Goal: Transaction & Acquisition: Purchase product/service

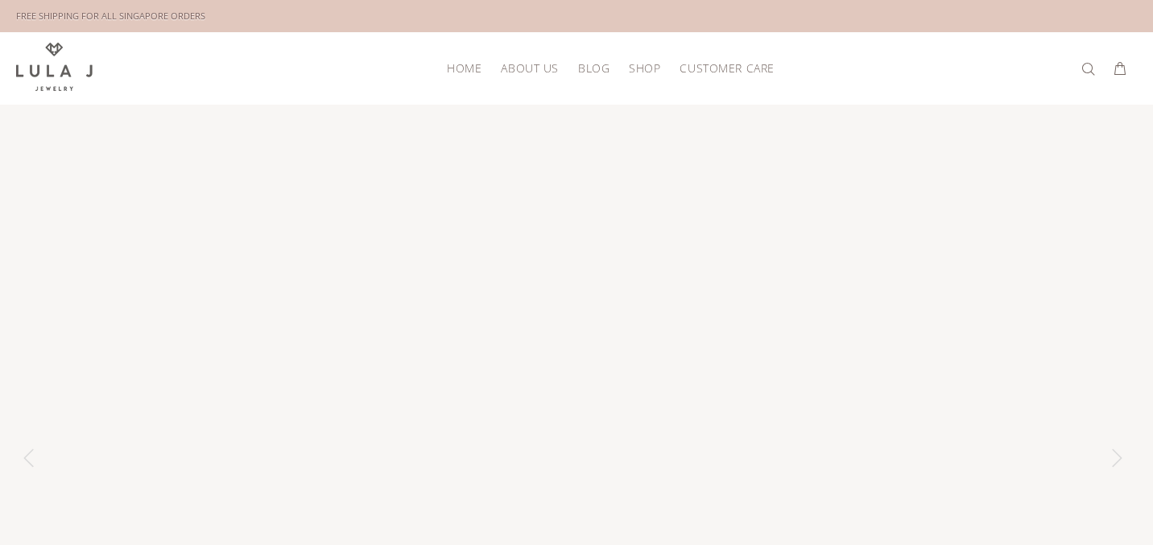
scroll to position [161, 0]
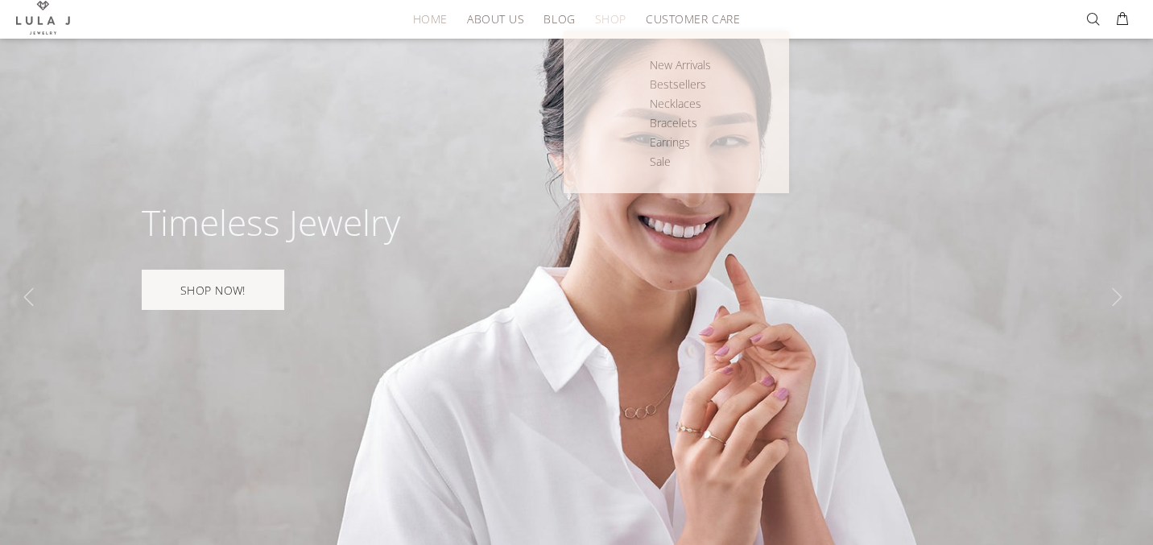
click at [614, 21] on span "SHOP" at bounding box center [610, 19] width 31 height 12
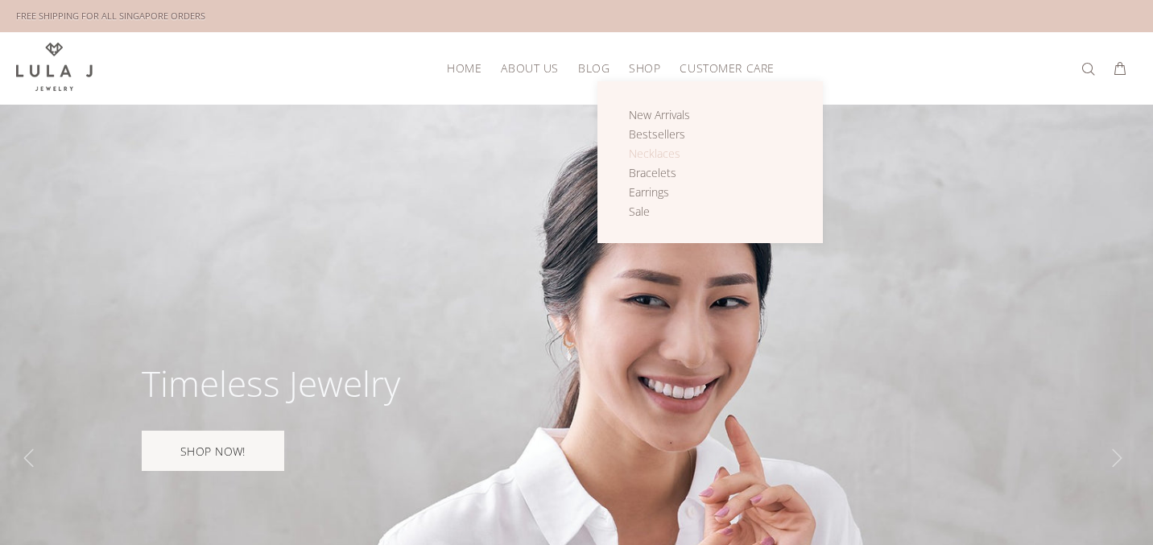
click at [638, 147] on span "Necklaces" at bounding box center [655, 153] width 52 height 15
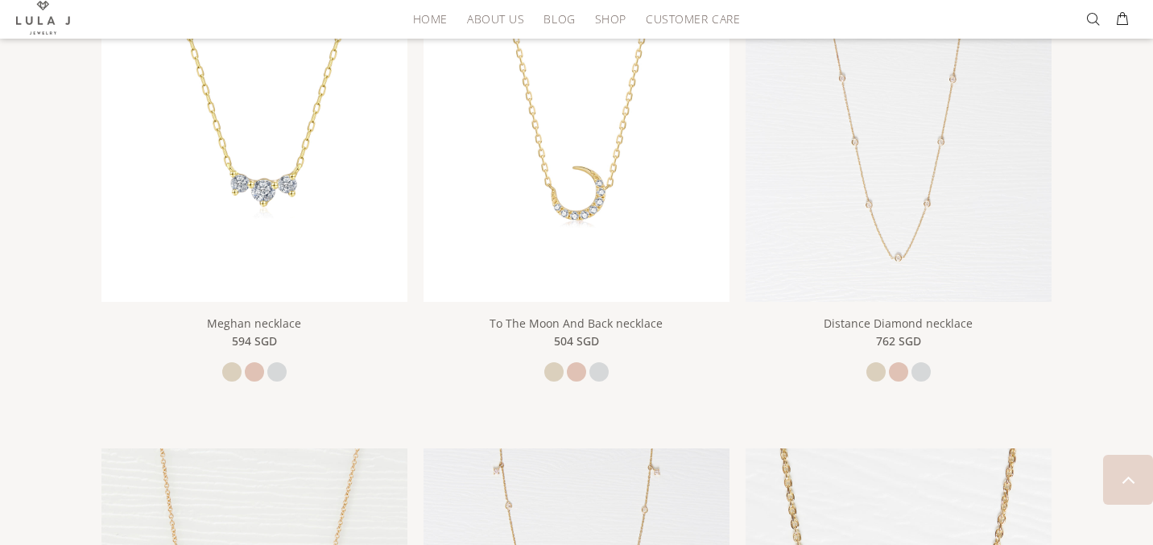
scroll to position [720, 0]
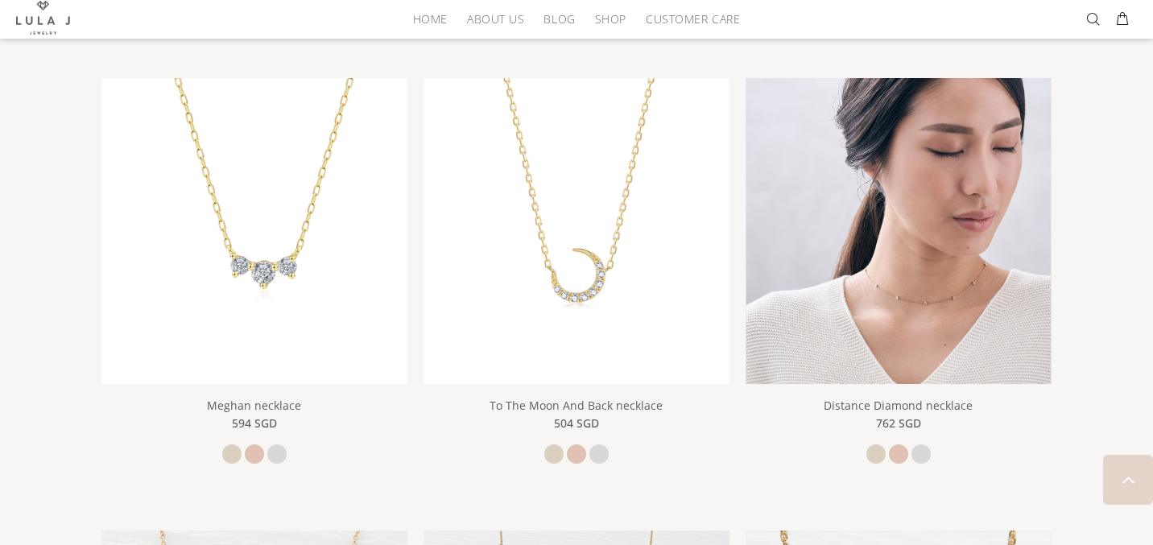
click at [858, 279] on img at bounding box center [899, 231] width 306 height 306
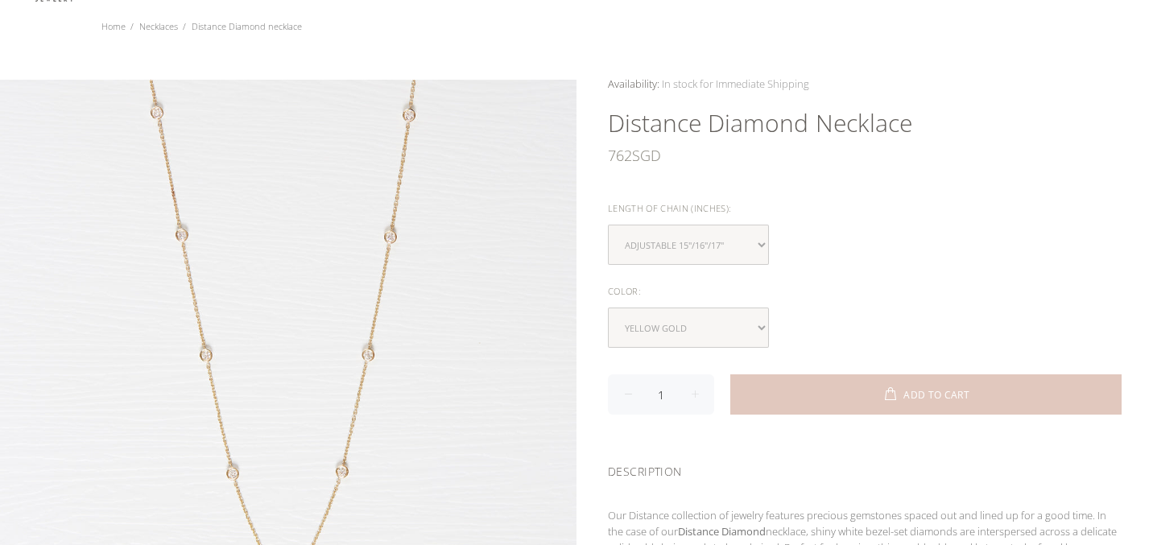
scroll to position [111, 0]
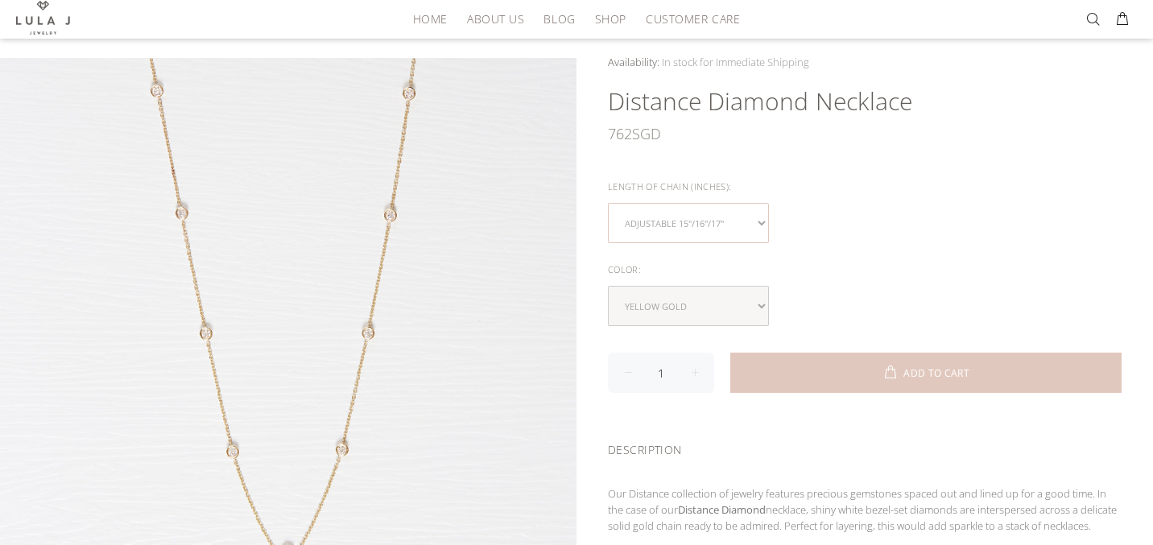
click at [727, 221] on select "Adjustable 15"/16"/17"" at bounding box center [688, 223] width 161 height 40
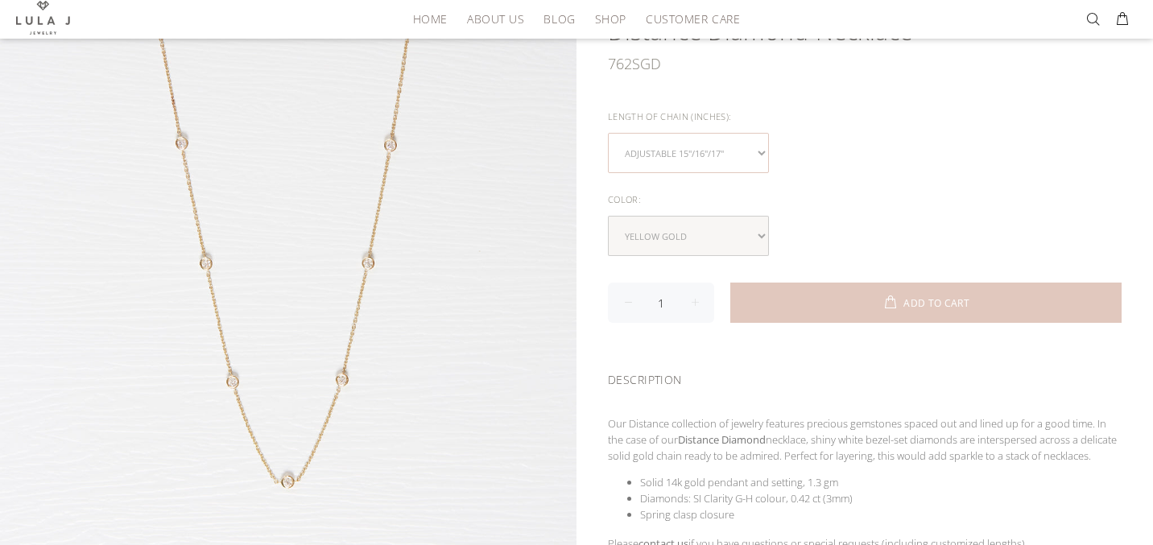
scroll to position [182, 0]
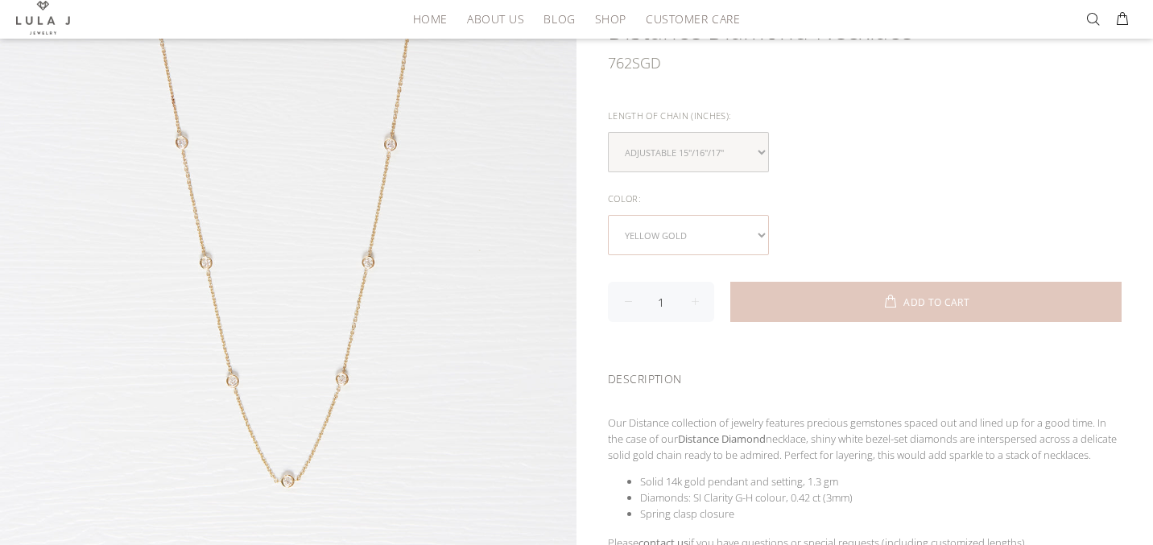
click at [737, 230] on select "yellow gold rose gold white gold" at bounding box center [688, 235] width 161 height 40
click at [738, 229] on select "yellow gold rose gold white gold" at bounding box center [688, 235] width 161 height 40
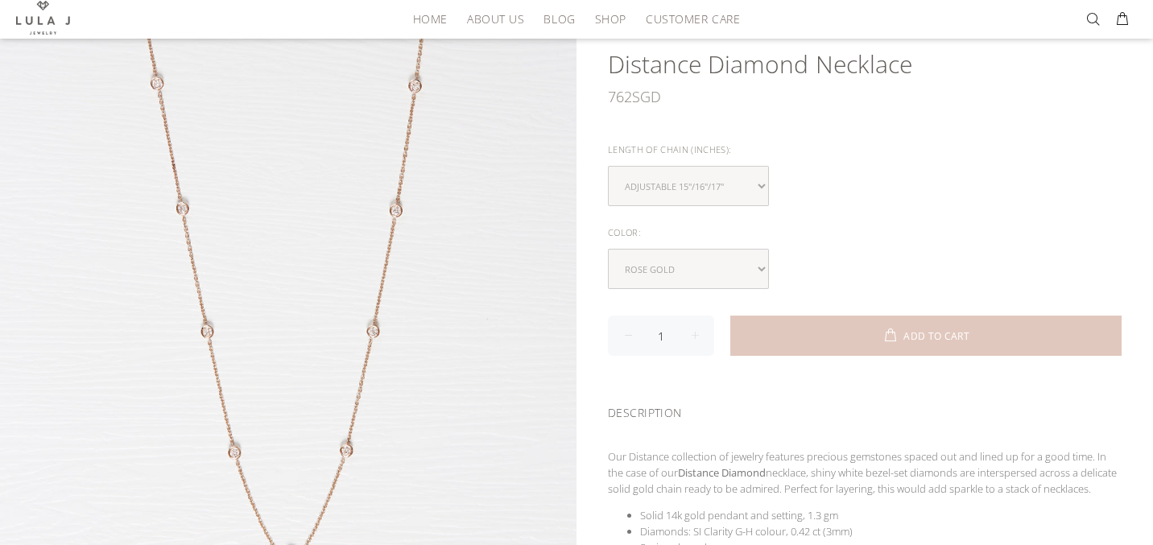
scroll to position [147, 0]
click at [732, 267] on select "yellow gold rose gold white gold" at bounding box center [688, 270] width 161 height 40
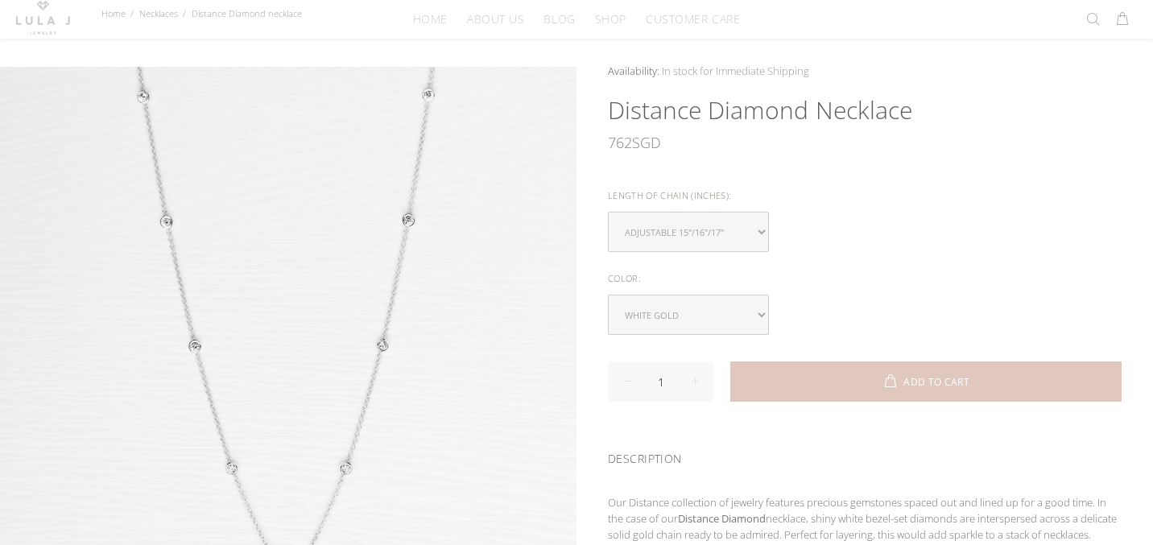
scroll to position [106, 0]
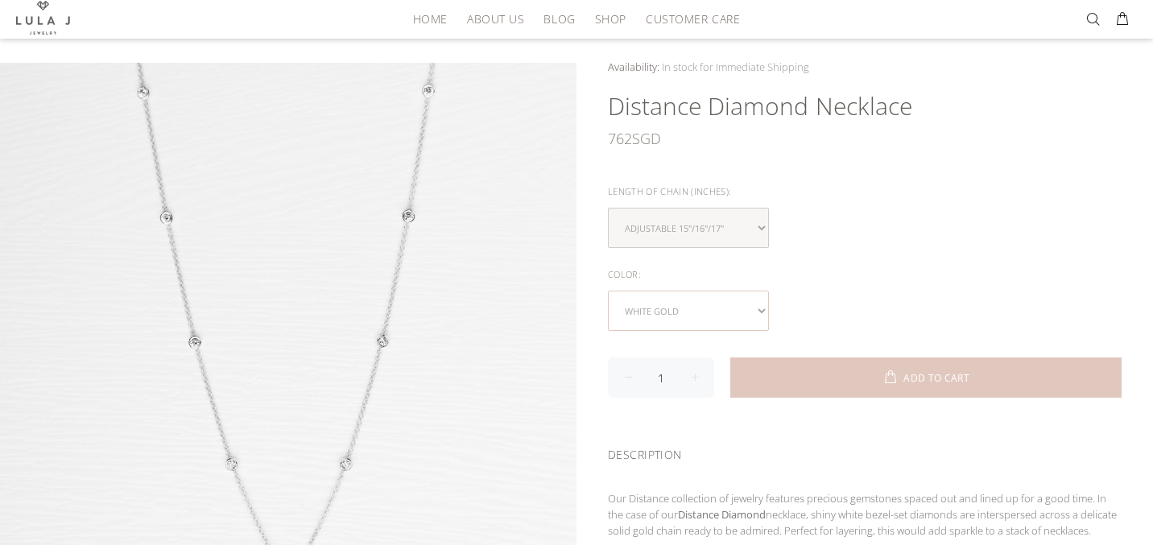
click at [742, 295] on select "yellow gold rose gold white gold" at bounding box center [688, 311] width 161 height 40
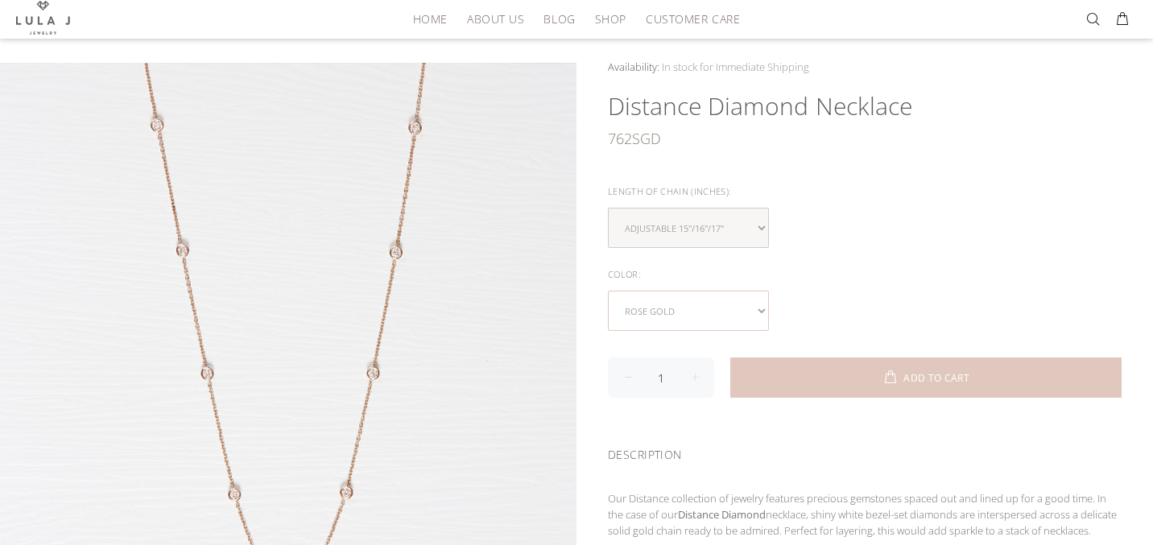
click at [743, 304] on select "yellow gold rose gold white gold" at bounding box center [688, 311] width 161 height 40
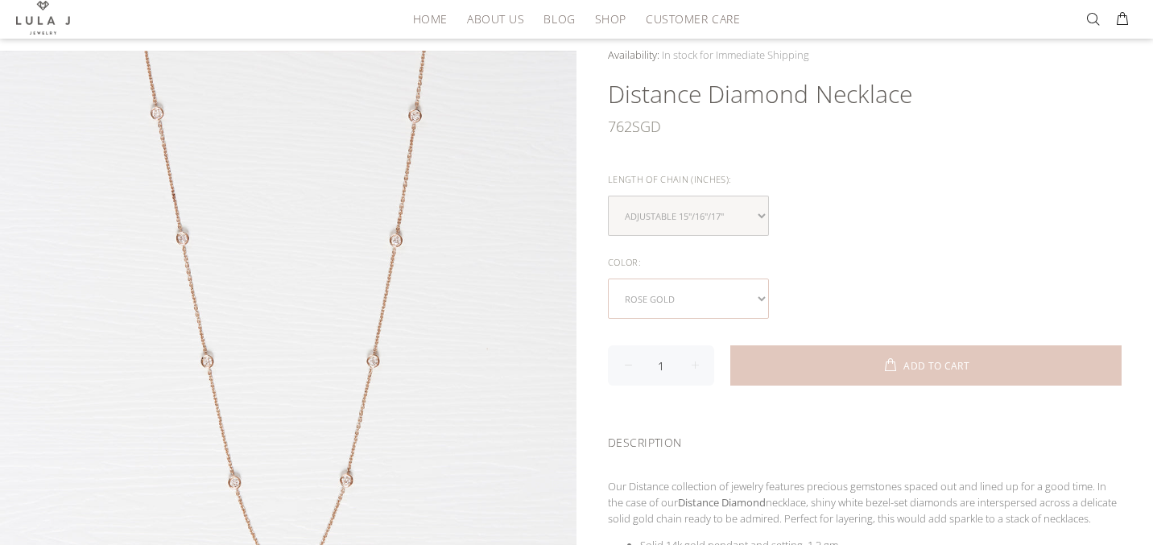
scroll to position [120, 0]
